Goal: Check status

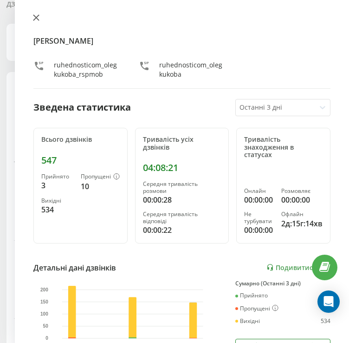
click at [33, 16] on icon at bounding box center [36, 17] width 7 height 7
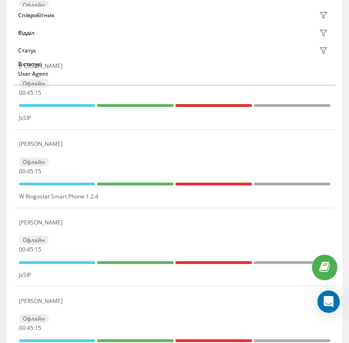
scroll to position [325, 0]
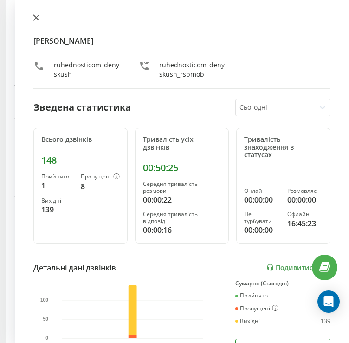
click at [35, 20] on icon at bounding box center [36, 17] width 7 height 7
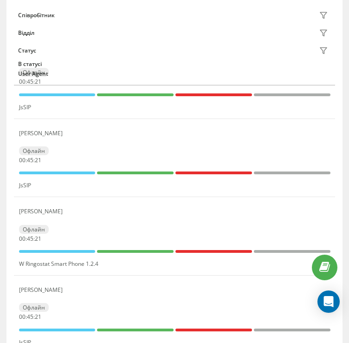
scroll to position [151, 0]
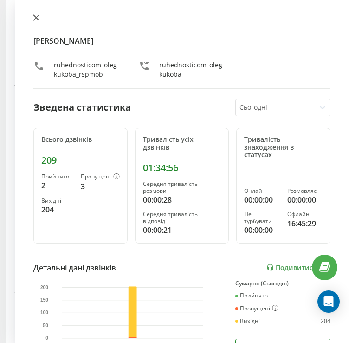
click at [39, 17] on icon at bounding box center [36, 17] width 7 height 7
